Goal: Task Accomplishment & Management: Use online tool/utility

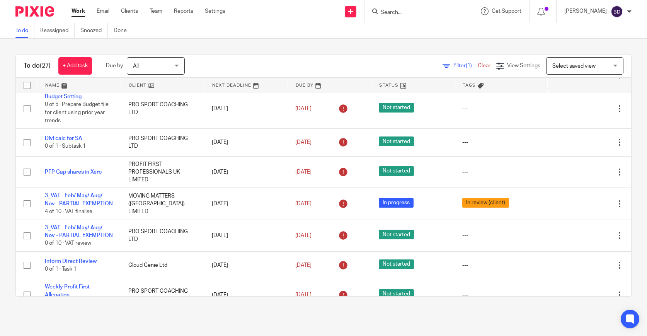
scroll to position [176, 0]
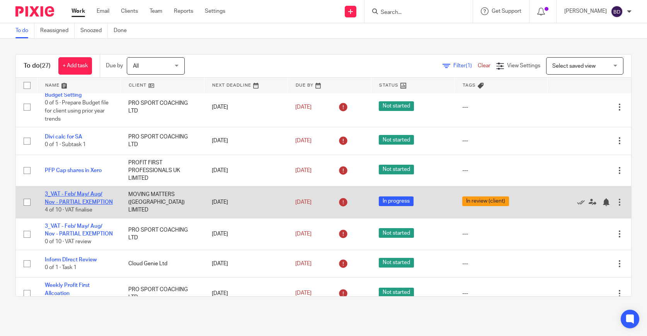
click at [85, 204] on link "3_VAT - Feb/ May/ Aug/ Nov - PARTIAL EXEMPTION" at bounding box center [79, 197] width 68 height 13
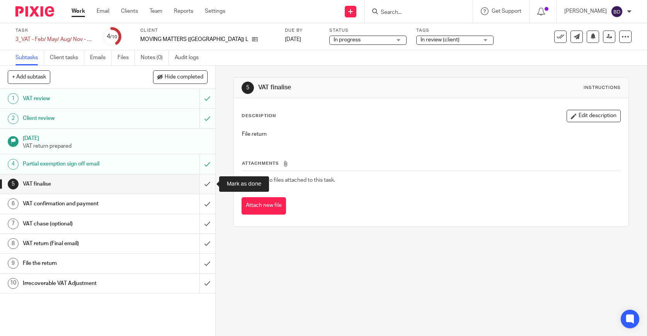
click at [205, 185] on input "submit" at bounding box center [107, 183] width 215 height 19
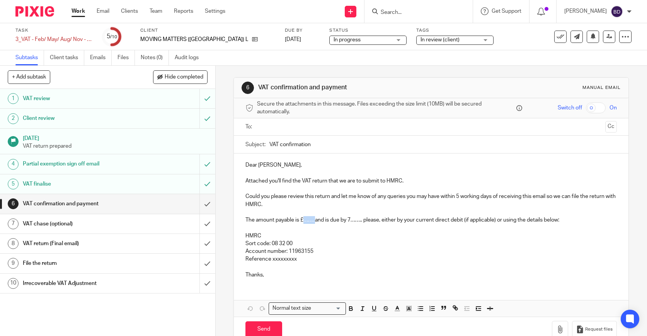
drag, startPoint x: 316, startPoint y: 221, endPoint x: 305, endPoint y: 222, distance: 10.8
click at [305, 222] on p "The amount payable is £……. and is due by 7…….. please, either by your current d…" at bounding box center [432, 220] width 372 height 8
drag, startPoint x: 377, startPoint y: 222, endPoint x: 367, endPoint y: 222, distance: 9.7
click at [367, 222] on p "The amount payable is £28,343.63 and is due by 7…….. please, either by your cur…" at bounding box center [432, 220] width 372 height 8
drag, startPoint x: 299, startPoint y: 261, endPoint x: 272, endPoint y: 260, distance: 27.1
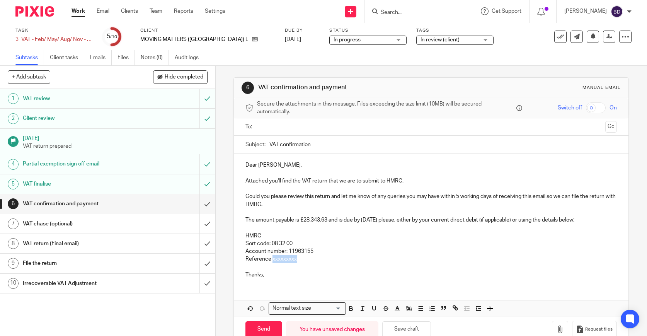
click at [272, 260] on p "Reference xxxxxxxxx" at bounding box center [432, 259] width 372 height 8
click at [267, 165] on p "Dear Rob," at bounding box center [432, 165] width 372 height 8
click at [564, 328] on icon "button" at bounding box center [561, 330] width 8 height 8
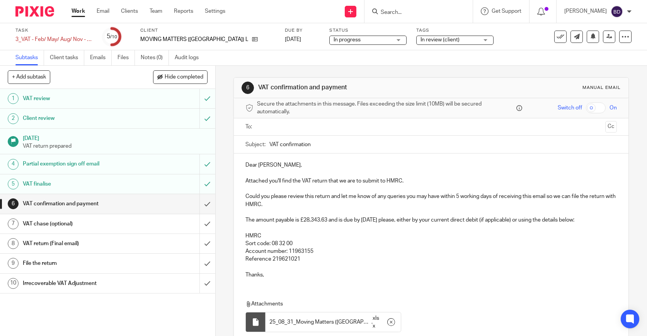
click at [311, 143] on input "VAT confirmation" at bounding box center [444, 144] width 348 height 17
type input "VAT confirmation: Moving Matters - August 2025"
click at [332, 132] on ul at bounding box center [432, 127] width 348 height 13
click at [331, 129] on input "text" at bounding box center [431, 127] width 343 height 9
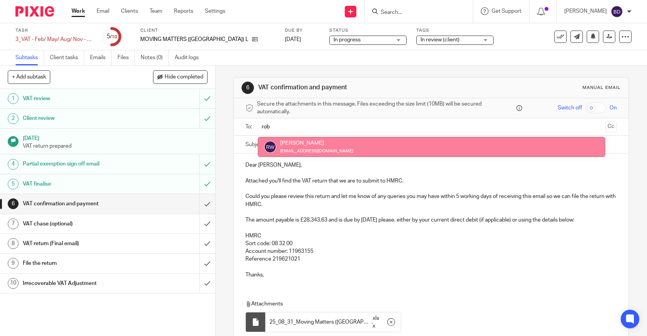
type input "rob"
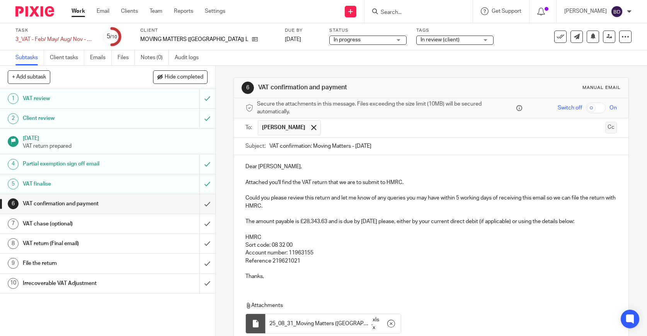
click at [613, 129] on button "Cc" at bounding box center [612, 128] width 12 height 12
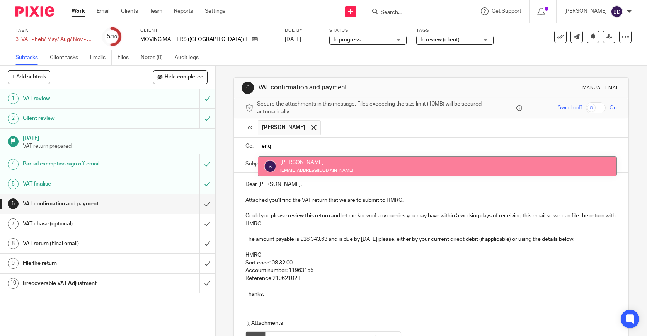
type input "enq"
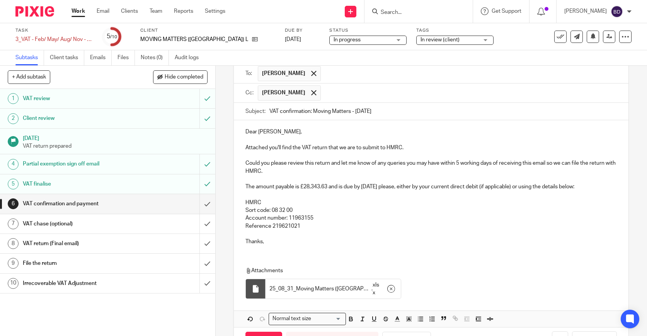
scroll to position [82, 0]
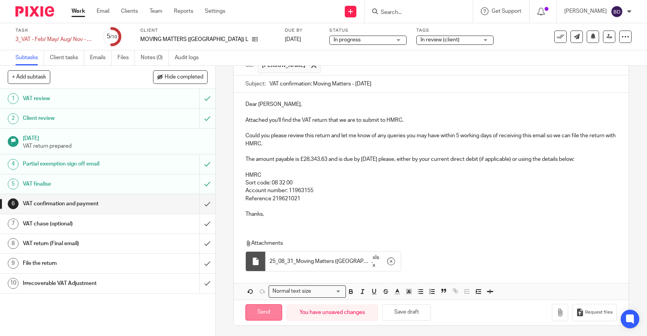
click at [269, 309] on input "Send" at bounding box center [264, 312] width 37 height 17
click at [429, 43] on span "In review (client)" at bounding box center [450, 40] width 58 height 8
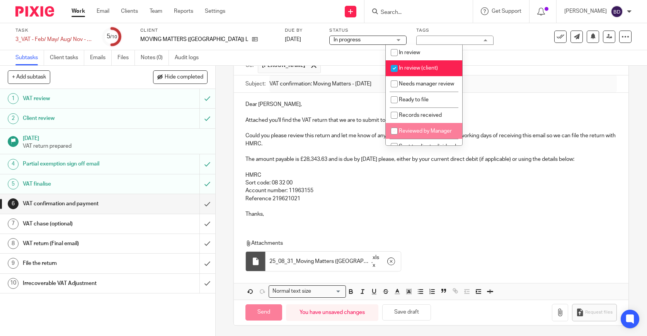
type input "Sent"
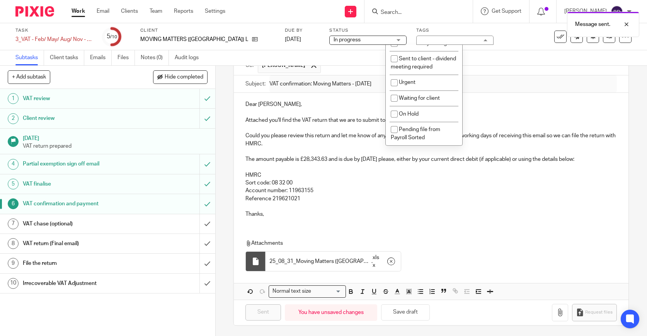
scroll to position [92, 0]
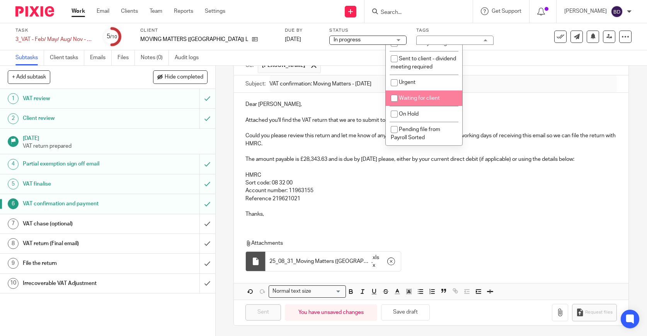
click at [426, 99] on span "Waiting for client" at bounding box center [419, 98] width 41 height 5
checkbox input "true"
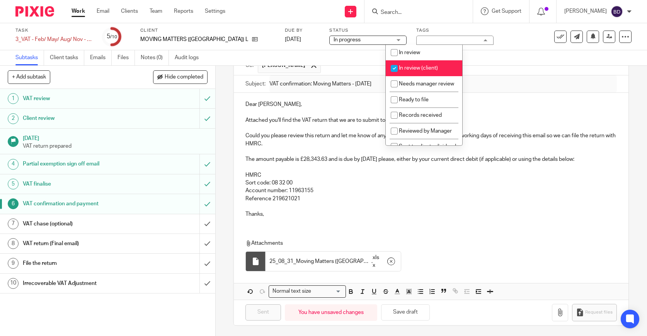
click at [395, 67] on input "checkbox" at bounding box center [394, 68] width 15 height 15
checkbox input "false"
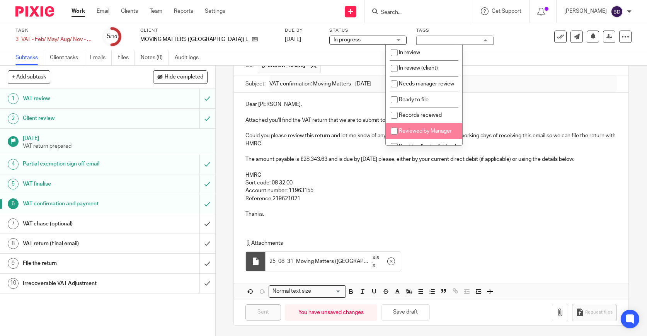
click at [440, 208] on p at bounding box center [432, 207] width 372 height 8
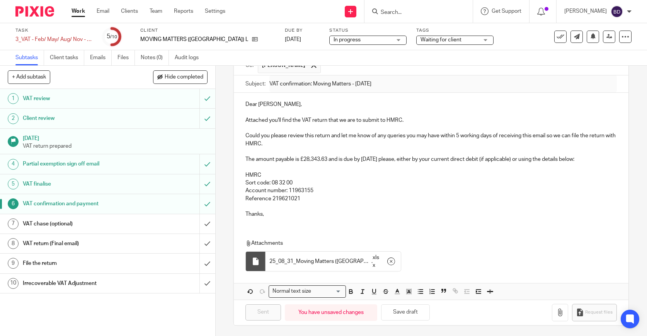
click at [43, 10] on img at bounding box center [34, 11] width 39 height 10
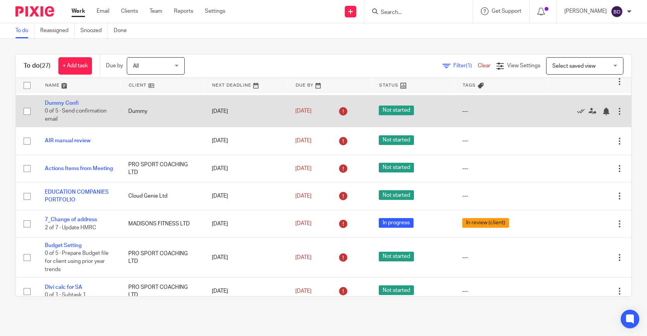
scroll to position [28, 0]
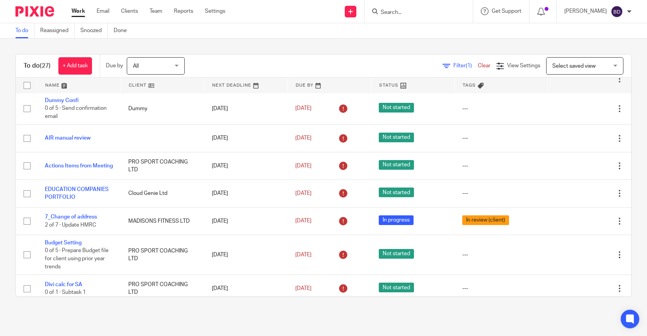
click at [65, 84] on link at bounding box center [79, 85] width 83 height 15
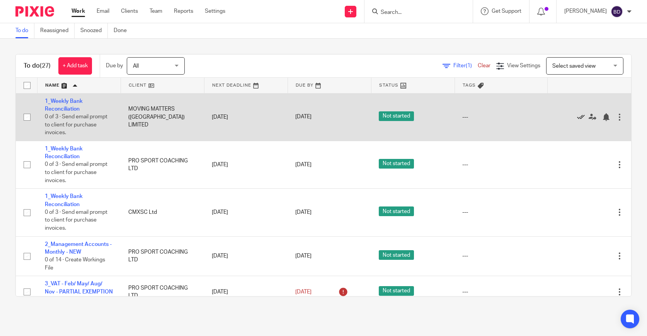
click at [581, 116] on icon at bounding box center [581, 117] width 8 height 8
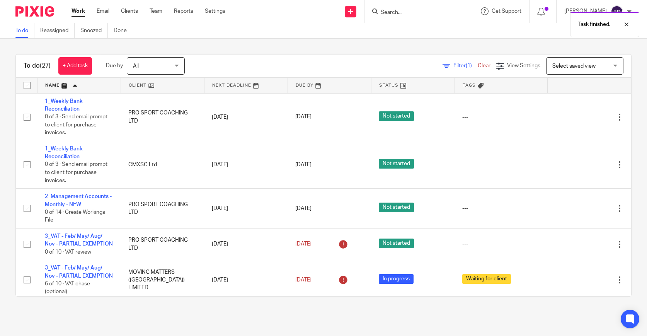
click at [581, 116] on icon at bounding box center [581, 117] width 8 height 8
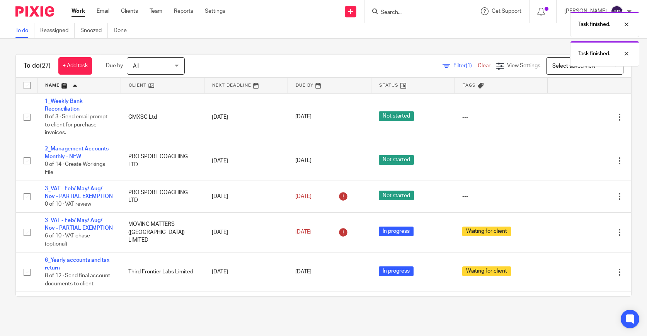
click at [581, 116] on icon at bounding box center [581, 117] width 8 height 8
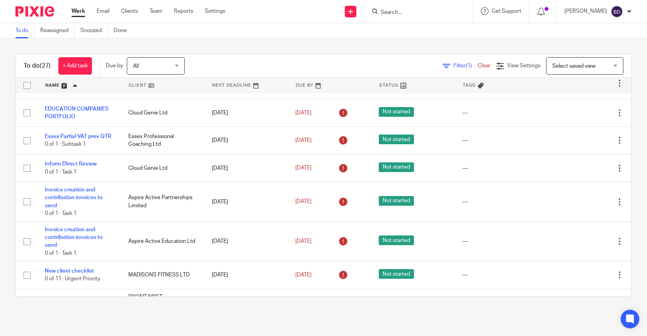
scroll to position [552, 0]
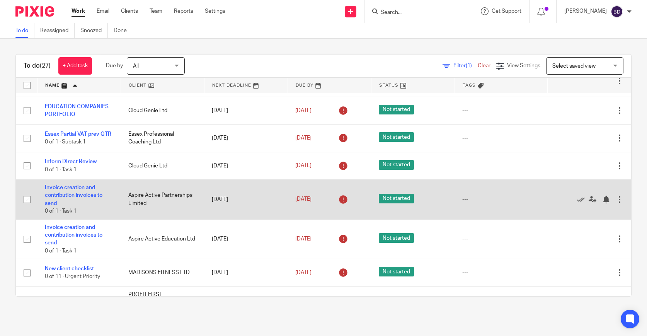
click at [620, 196] on div at bounding box center [620, 200] width 8 height 8
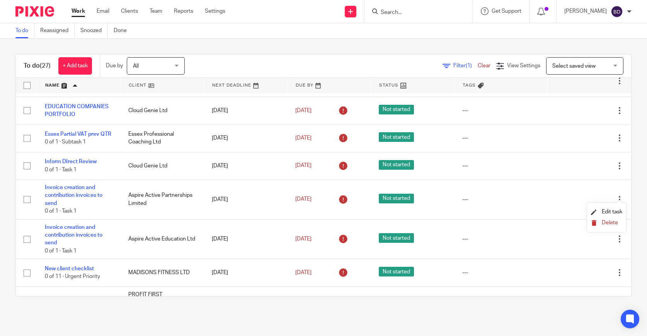
click at [612, 222] on span "Delete" at bounding box center [610, 222] width 16 height 5
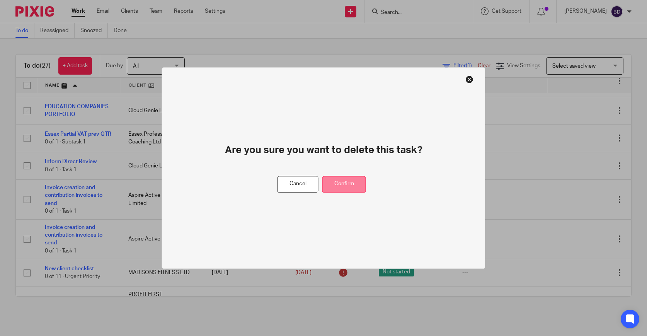
click at [348, 179] on button "Confirm" at bounding box center [345, 184] width 44 height 17
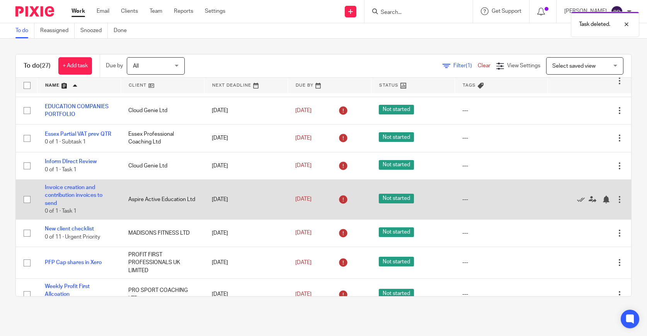
click at [622, 197] on div at bounding box center [620, 200] width 8 height 8
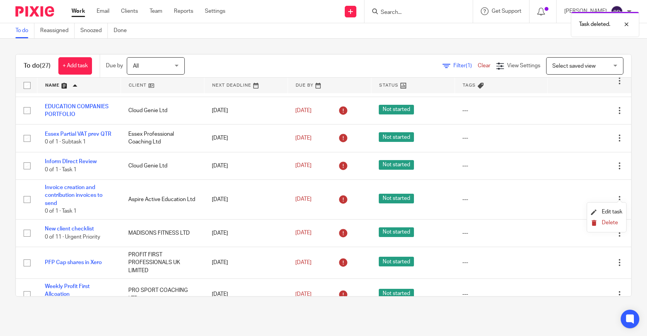
click at [608, 222] on span "Delete" at bounding box center [610, 222] width 16 height 5
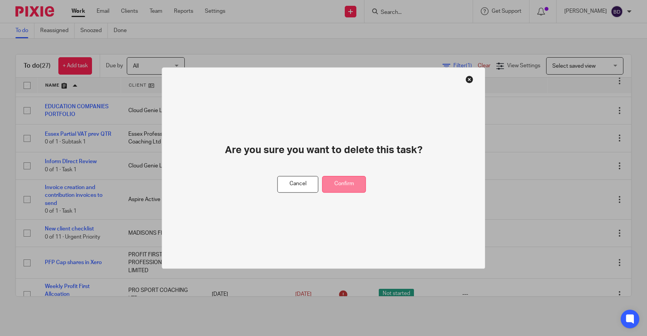
click at [352, 183] on button "Confirm" at bounding box center [345, 184] width 44 height 17
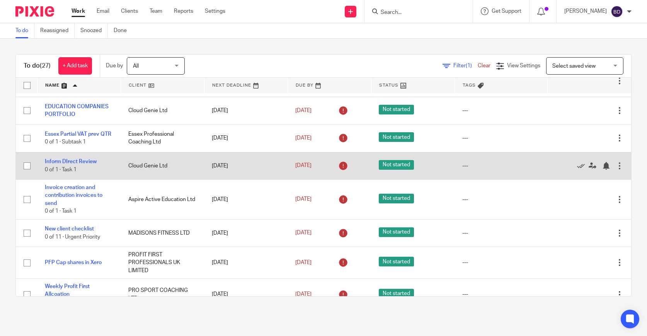
scroll to position [523, 0]
